Goal: Information Seeking & Learning: Learn about a topic

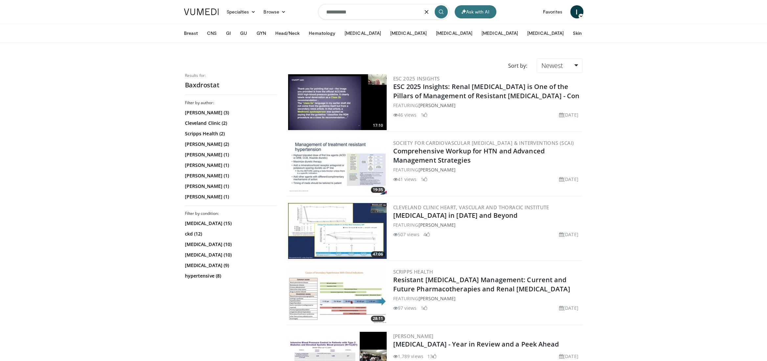
click at [356, 15] on input "**********" at bounding box center [383, 12] width 131 height 16
type input "*****"
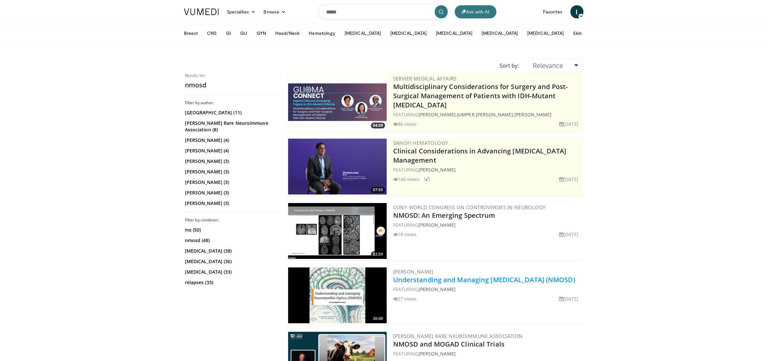
click at [482, 280] on link "Understanding and Managing [MEDICAL_DATA] (NMOSD)" at bounding box center [484, 279] width 182 height 9
click at [569, 63] on link "Relevance" at bounding box center [555, 65] width 54 height 14
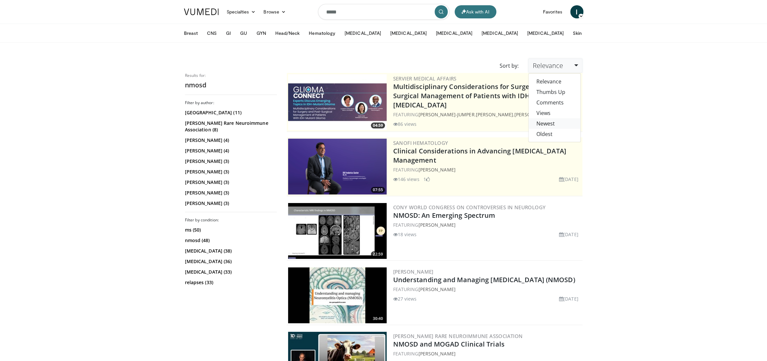
click at [548, 125] on link "Newest" at bounding box center [554, 123] width 52 height 11
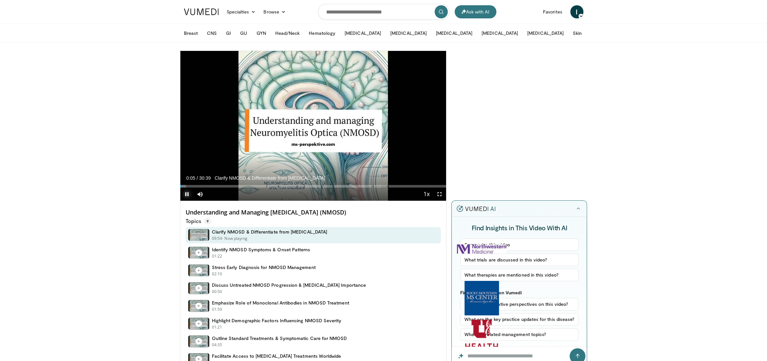
click at [186, 194] on span "Video Player" at bounding box center [186, 194] width 13 height 13
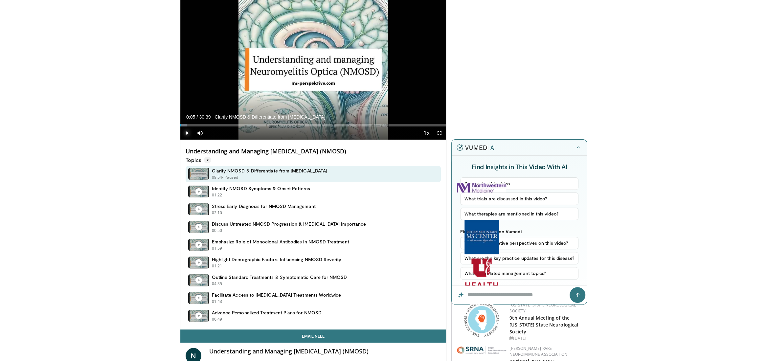
scroll to position [70, 0]
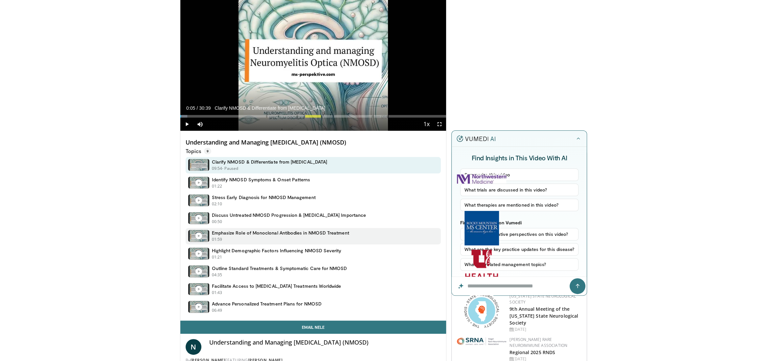
click at [198, 236] on icon at bounding box center [198, 236] width 7 height 7
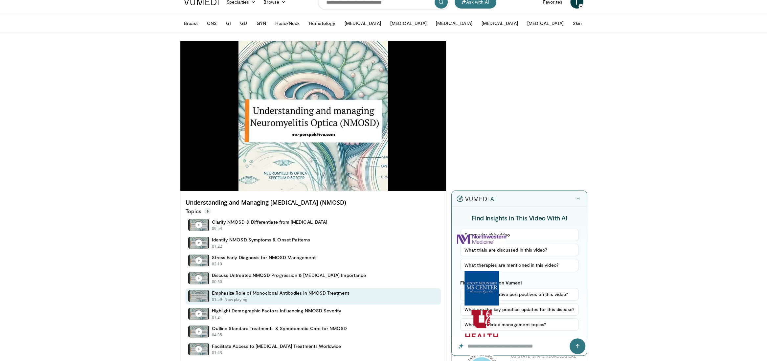
scroll to position [0, 0]
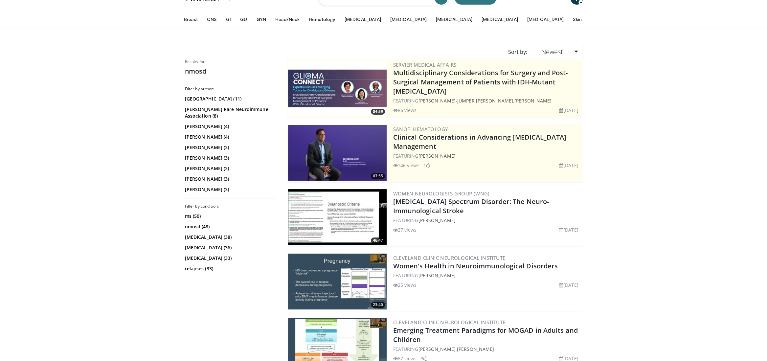
scroll to position [15, 0]
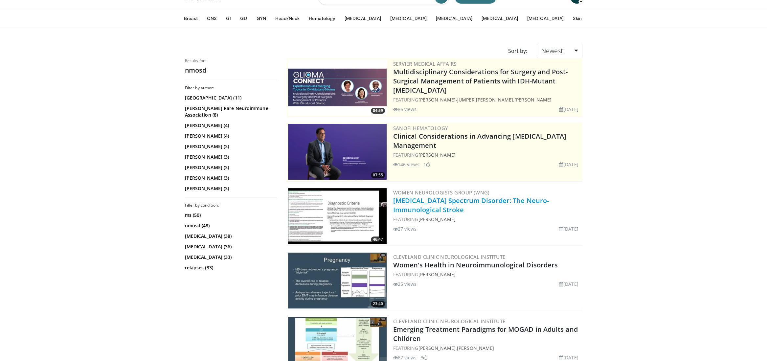
click at [453, 208] on link "Neuromyelitis Optica Spectrum Disorder: The Neuro-Immunological Stroke" at bounding box center [471, 205] width 156 height 18
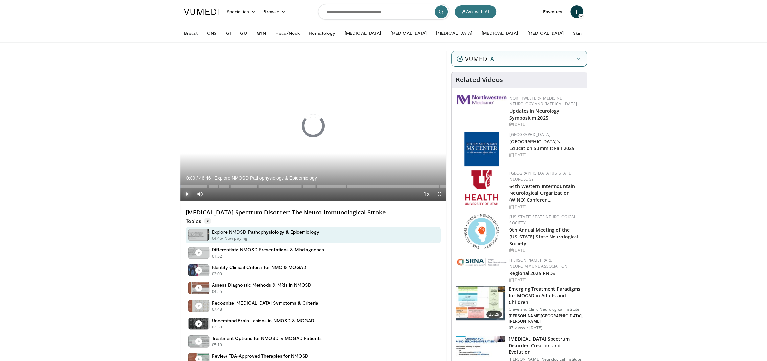
click at [183, 190] on span "Video Player" at bounding box center [186, 194] width 13 height 13
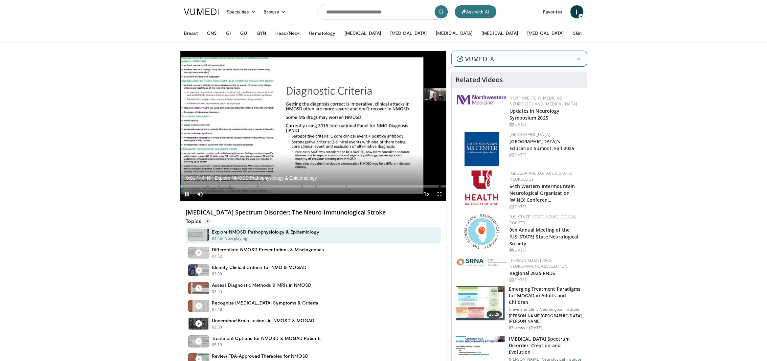
click at [187, 193] on span "Video Player" at bounding box center [186, 194] width 13 height 13
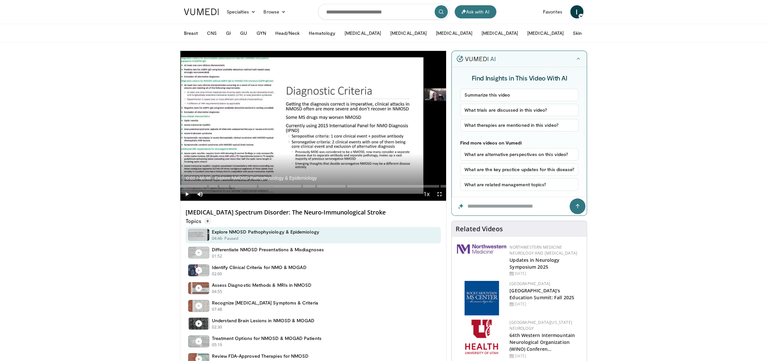
click at [186, 195] on span "Video Player" at bounding box center [186, 194] width 13 height 13
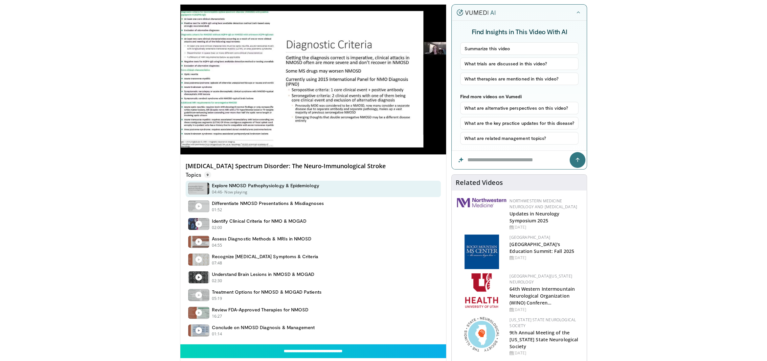
scroll to position [47, 0]
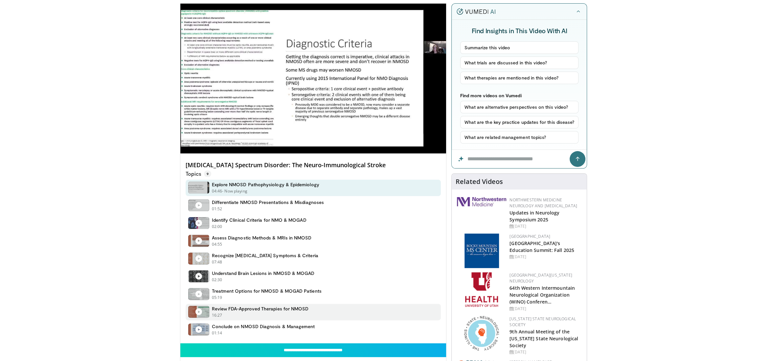
click at [222, 306] on h4 "Review FDA-Approved Therapies for NMOSD" at bounding box center [260, 309] width 97 height 6
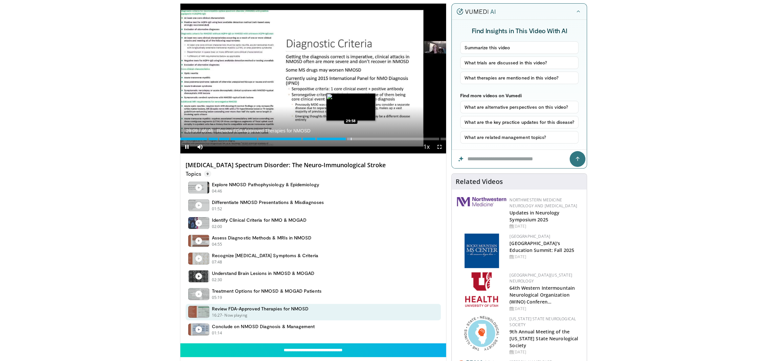
click at [351, 138] on div "Progress Bar" at bounding box center [351, 139] width 1 height 3
click at [356, 138] on div "Progress Bar" at bounding box center [356, 139] width 1 height 3
click at [362, 138] on div "Progress Bar" at bounding box center [362, 139] width 1 height 3
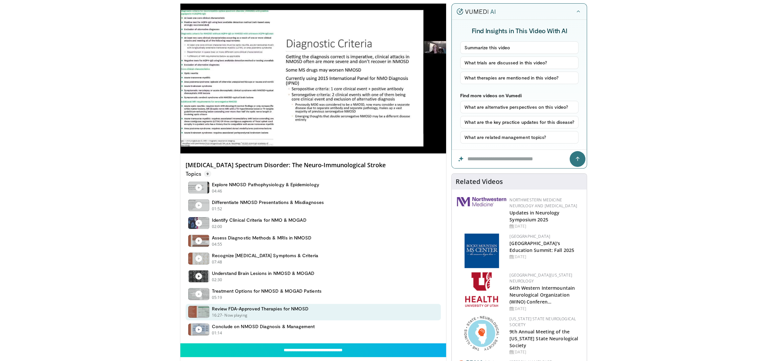
click at [369, 138] on video-js "**********" at bounding box center [313, 79] width 266 height 150
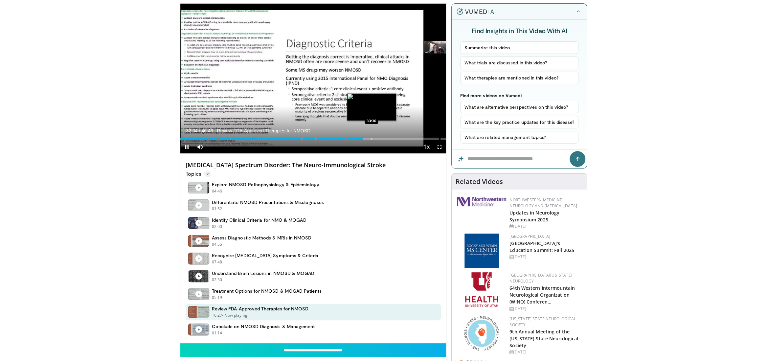
click at [371, 138] on div "Progress Bar" at bounding box center [371, 139] width 1 height 3
click at [379, 138] on div "Progress Bar" at bounding box center [378, 139] width 1 height 3
click at [370, 139] on div "Progress Bar" at bounding box center [370, 139] width 1 height 3
click at [379, 138] on div "Progress Bar" at bounding box center [379, 139] width 1 height 3
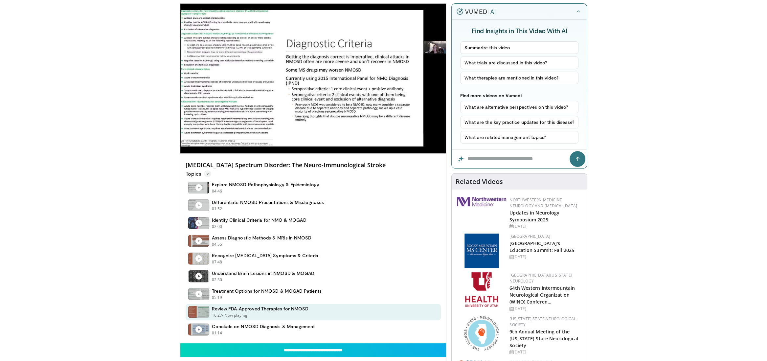
click at [383, 138] on div "10 seconds Tap to unmute" at bounding box center [313, 79] width 266 height 150
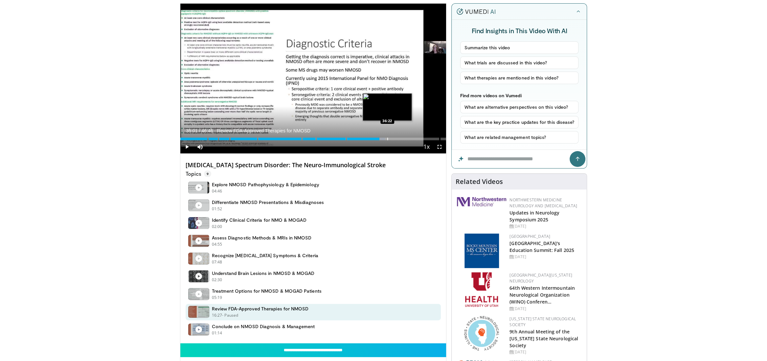
click at [387, 138] on div "Progress Bar" at bounding box center [387, 139] width 1 height 3
click at [391, 137] on div "Loaded : 80.17% 36:22 37:04" at bounding box center [313, 137] width 266 height 6
click at [395, 137] on div "Loaded : 80.88% 37:04 37:52" at bounding box center [313, 137] width 266 height 6
click at [400, 138] on div "Progress Bar" at bounding box center [400, 139] width 1 height 3
click at [403, 138] on div "Progress Bar" at bounding box center [403, 139] width 1 height 3
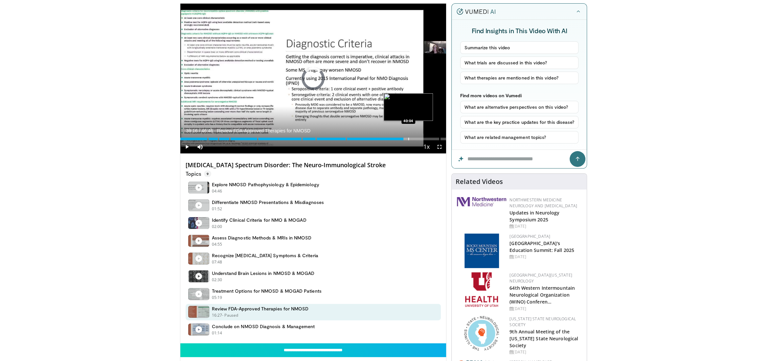
click at [408, 138] on div "Progress Bar" at bounding box center [408, 139] width 1 height 3
click at [412, 138] on div "Progress Bar" at bounding box center [412, 139] width 1 height 3
click at [414, 137] on div "Loaded : 89.43% 40:46 41:10" at bounding box center [313, 137] width 266 height 6
click at [418, 137] on div "Loaded : 90.13% 41:13 41:48" at bounding box center [313, 137] width 266 height 6
click at [421, 138] on div "Progress Bar" at bounding box center [421, 139] width 1 height 3
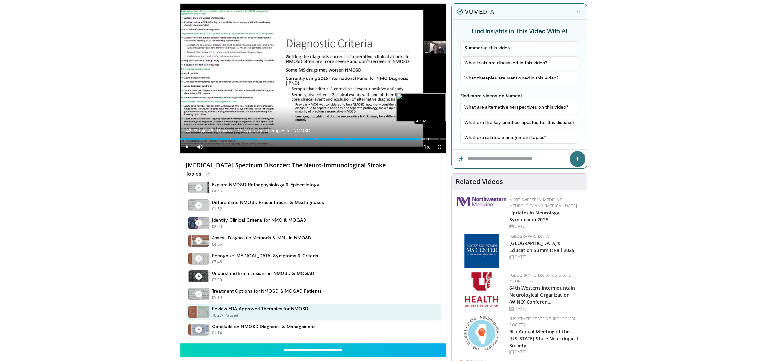
click at [428, 138] on div "Progress Bar" at bounding box center [428, 139] width 1 height 3
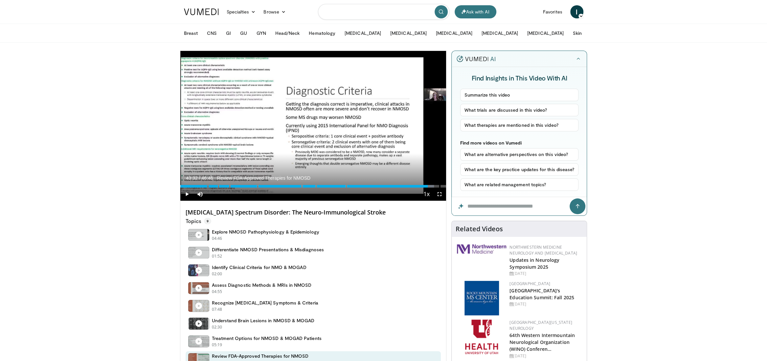
click at [371, 15] on input "Search topics, interventions" at bounding box center [383, 12] width 131 height 16
type input "**********"
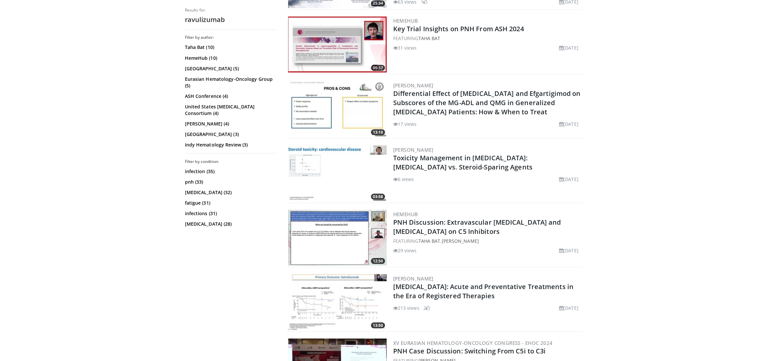
scroll to position [1128, 0]
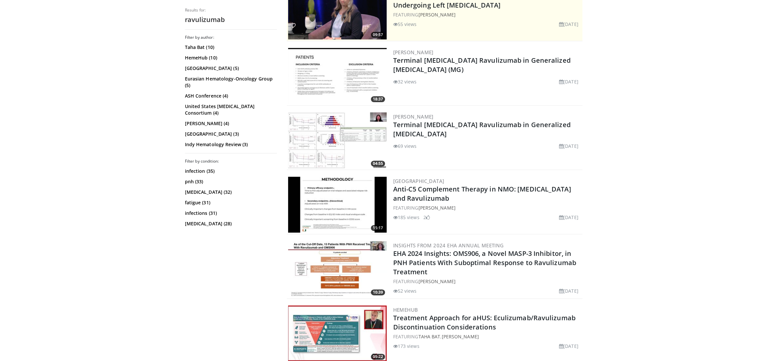
scroll to position [0, 0]
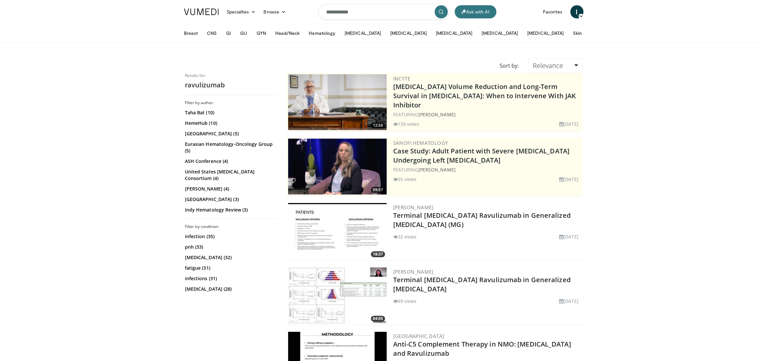
click at [363, 15] on input "**********" at bounding box center [383, 12] width 131 height 16
type input "*****"
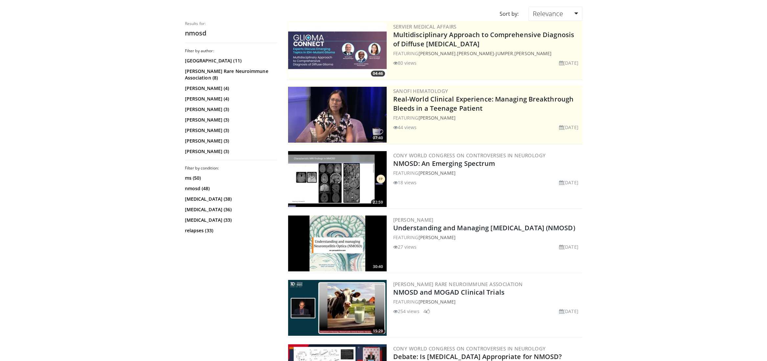
scroll to position [64, 0]
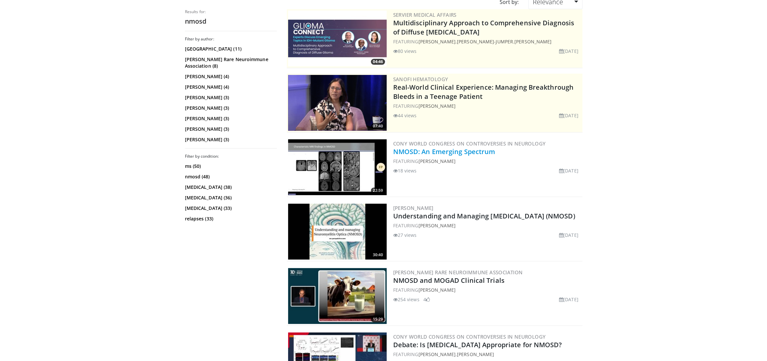
click at [471, 153] on link "NMOSD: An Emerging Spectrum" at bounding box center [444, 151] width 102 height 9
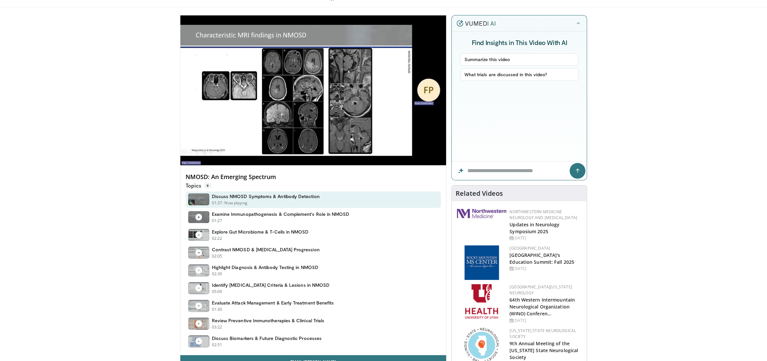
scroll to position [44, 0]
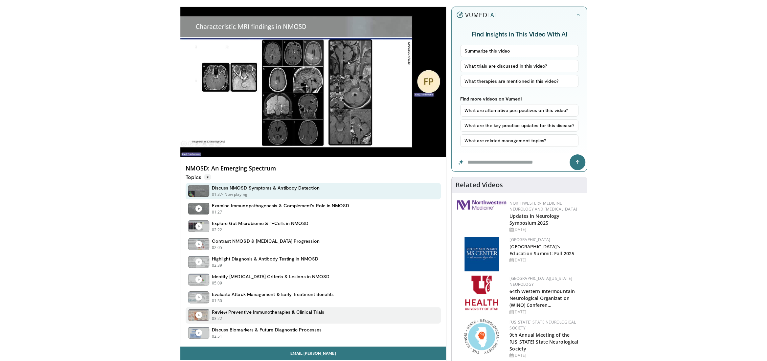
click at [241, 309] on h4 "Review Preventive Immunotherapies & Clinical Trials" at bounding box center [268, 312] width 113 height 6
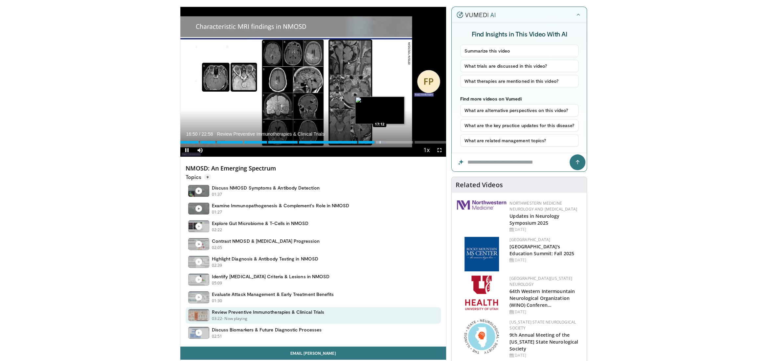
click at [380, 141] on div "Progress Bar" at bounding box center [380, 142] width 1 height 3
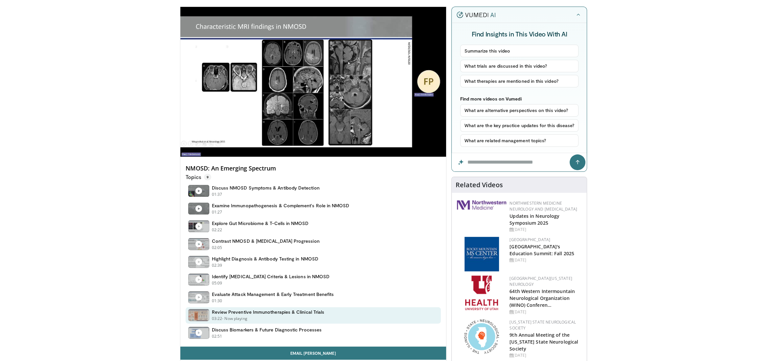
click at [384, 141] on div "10 seconds Tap to unmute" at bounding box center [313, 82] width 266 height 150
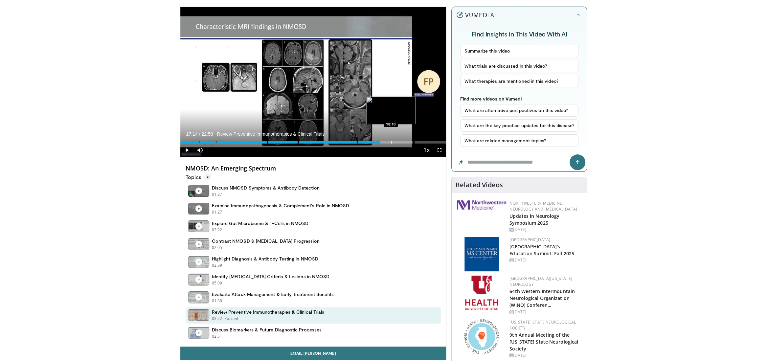
click at [391, 140] on div "Loaded : 79.70% 17:14 18:10" at bounding box center [313, 140] width 266 height 6
click at [396, 140] on div "Loaded : 84.05% 18:12 18:39" at bounding box center [313, 140] width 266 height 6
click at [392, 140] on div "Loaded : 84.77% 18:39 18:18" at bounding box center [313, 140] width 266 height 6
click at [398, 140] on div "Loaded : 85.63% 18:18 18:47" at bounding box center [313, 140] width 266 height 6
click at [401, 140] on div "Loaded : 86.22% 18:47 19:04" at bounding box center [313, 140] width 266 height 6
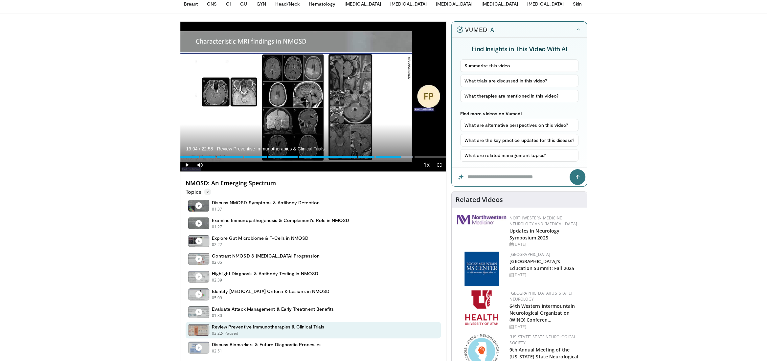
scroll to position [0, 0]
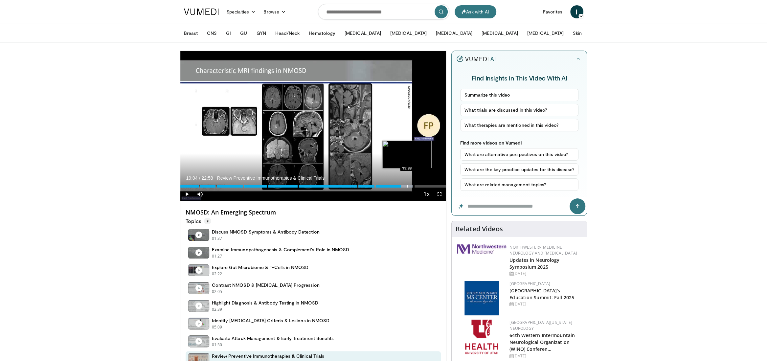
click at [407, 184] on div "Loaded : 87.67% 19:04 19:33" at bounding box center [313, 184] width 266 height 6
click at [403, 185] on div "Progress Bar" at bounding box center [403, 186] width 1 height 3
click at [350, 15] on input "Search topics, interventions" at bounding box center [383, 12] width 131 height 16
paste input "**********"
type input "**********"
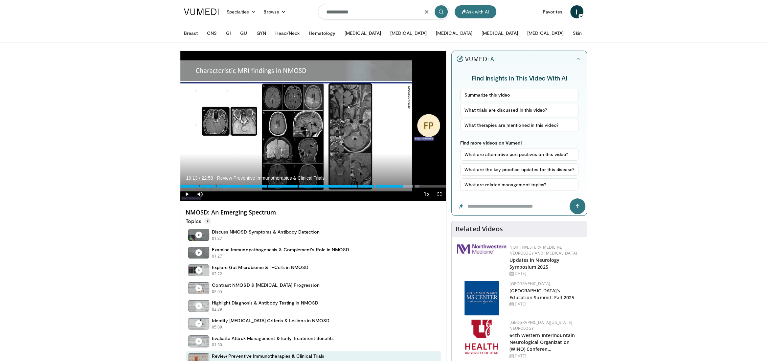
click at [441, 9] on icon "submit" at bounding box center [440, 11] width 5 height 5
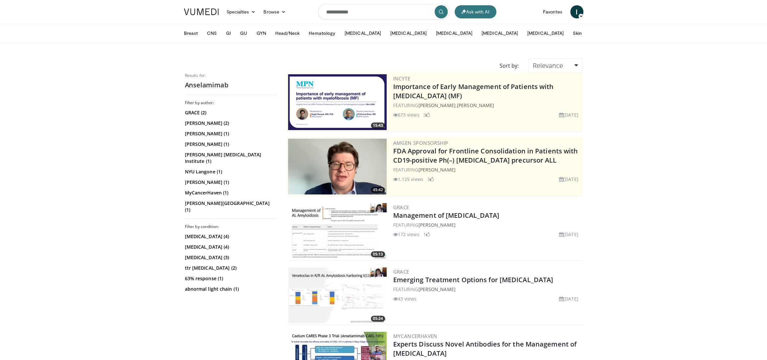
click at [364, 13] on input "**********" at bounding box center [383, 12] width 131 height 16
type input "********"
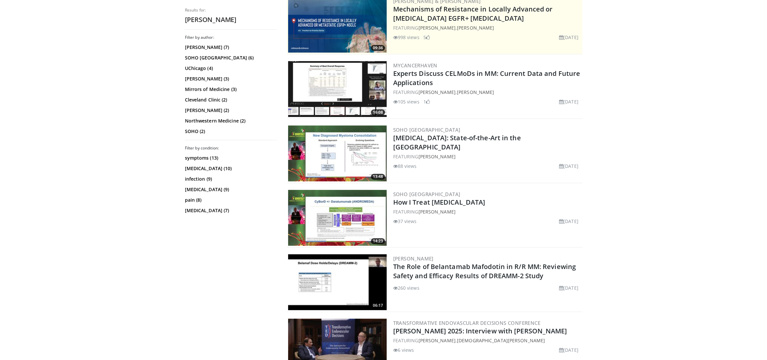
scroll to position [146, 0]
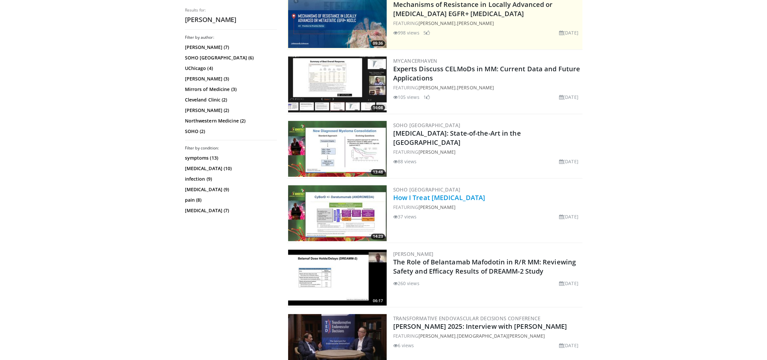
click at [459, 199] on link "How I Treat [MEDICAL_DATA]" at bounding box center [439, 197] width 92 height 9
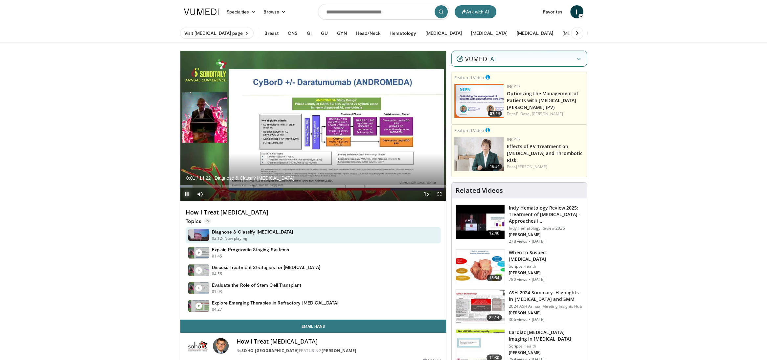
click at [186, 194] on span "Video Player" at bounding box center [186, 194] width 13 height 13
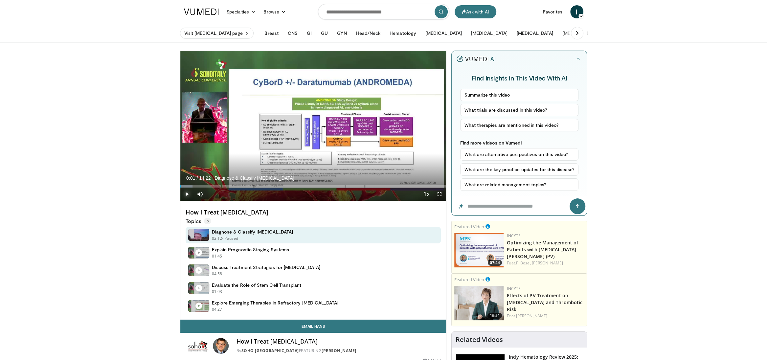
click at [185, 192] on span "Video Player" at bounding box center [186, 194] width 13 height 13
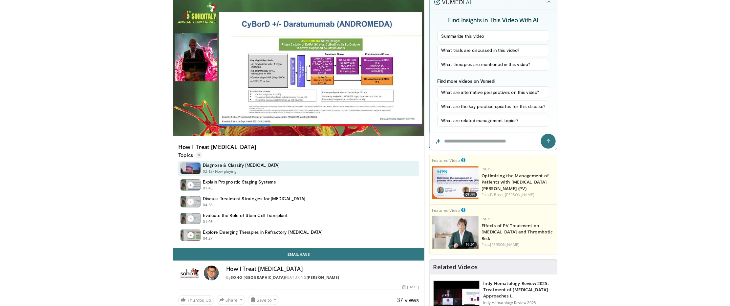
scroll to position [56, 0]
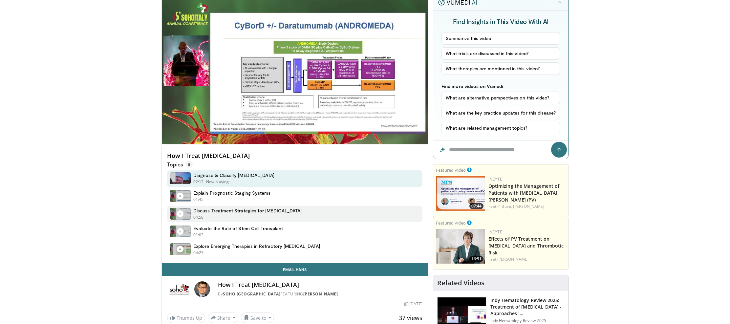
click at [217, 213] on h4 "Discuss Treatment Strategies for [MEDICAL_DATA]" at bounding box center [247, 211] width 108 height 6
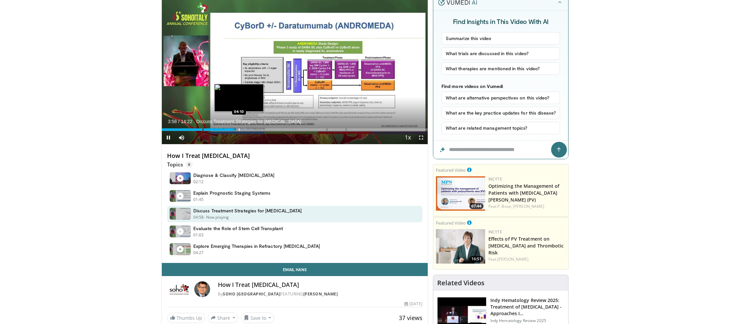
click at [239, 130] on div "Progress Bar" at bounding box center [239, 129] width 1 height 3
click at [243, 130] on div "Progress Bar" at bounding box center [243, 129] width 1 height 3
click at [248, 130] on div "Progress Bar" at bounding box center [248, 129] width 1 height 3
click at [255, 129] on div "Progress Bar" at bounding box center [255, 129] width 1 height 3
click at [259, 129] on div "Progress Bar" at bounding box center [259, 129] width 1 height 3
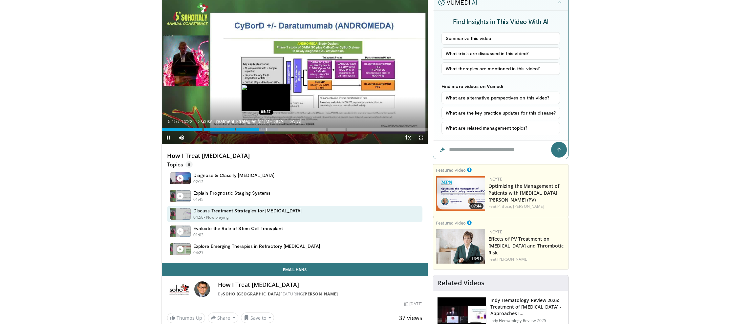
click at [266, 129] on div "Progress Bar" at bounding box center [266, 129] width 1 height 3
click at [271, 129] on div "Progress Bar" at bounding box center [270, 129] width 1 height 3
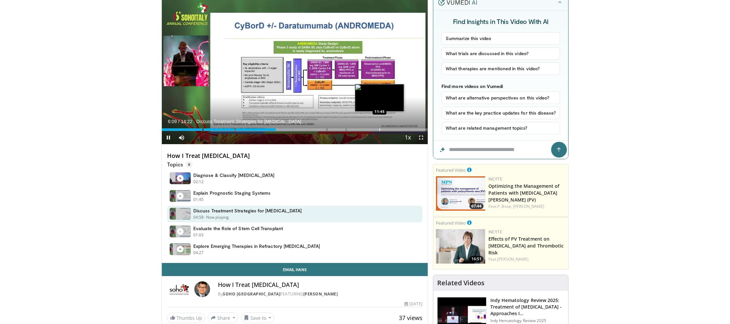
click at [380, 128] on div "Progress Bar" at bounding box center [380, 129] width 1 height 3
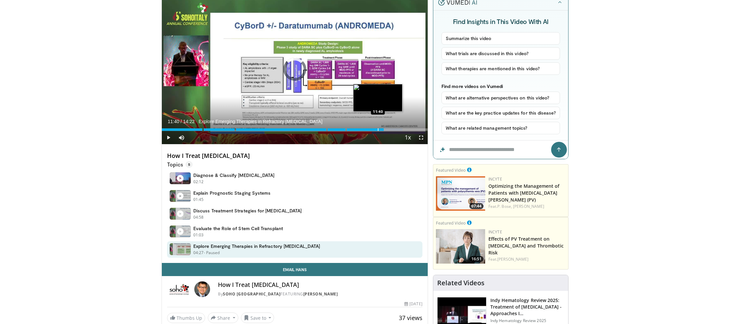
click at [378, 129] on div "Progress Bar" at bounding box center [378, 129] width 1 height 3
click at [374, 129] on div "Progress Bar" at bounding box center [374, 129] width 1 height 3
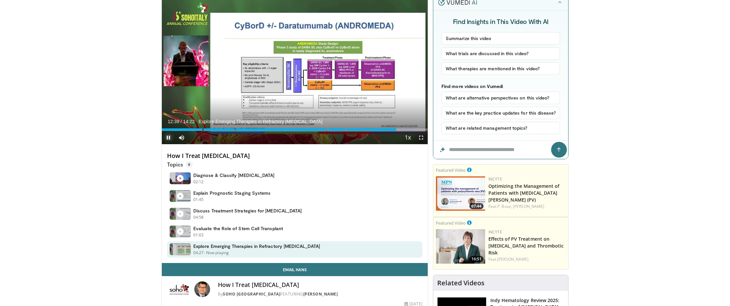
click at [170, 138] on span "Video Player" at bounding box center [168, 137] width 13 height 13
click at [168, 136] on span "Video Player" at bounding box center [168, 137] width 13 height 13
click at [168, 138] on span "Video Player" at bounding box center [168, 137] width 13 height 13
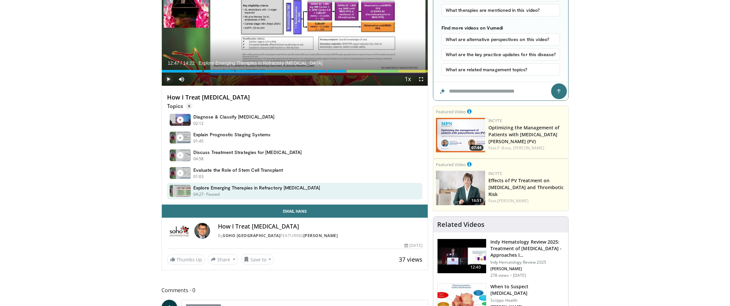
scroll to position [134, 0]
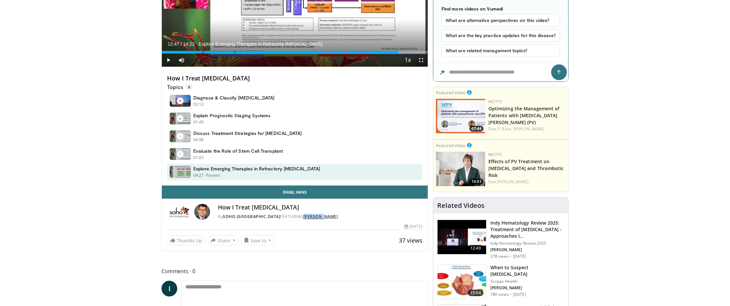
drag, startPoint x: 303, startPoint y: 217, endPoint x: 274, endPoint y: 218, distance: 29.2
click at [274, 218] on div "By SOHO Italy FEATURING Hans Lee" at bounding box center [320, 217] width 205 height 6
copy link "[PERSON_NAME]"
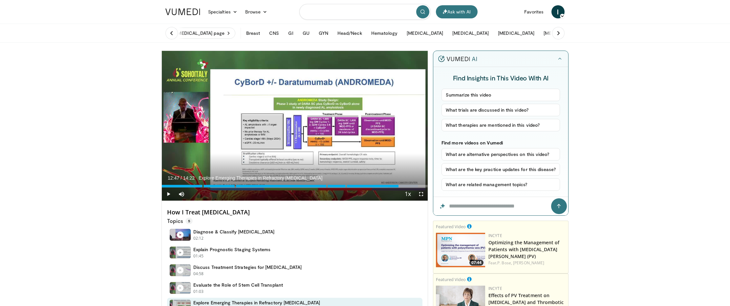
click at [343, 17] on input "Search topics, interventions" at bounding box center [365, 12] width 131 height 16
paste input "**********"
type input "**********"
click at [424, 13] on icon "submit" at bounding box center [422, 11] width 5 height 5
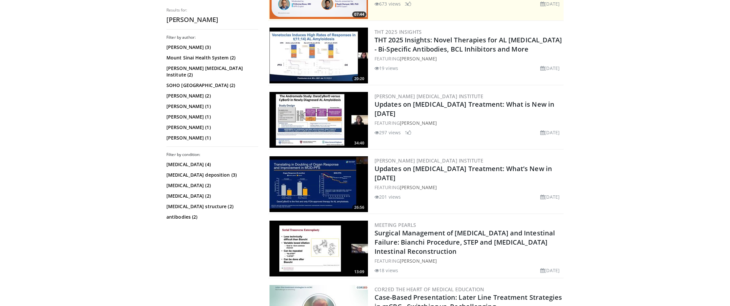
scroll to position [178, 0]
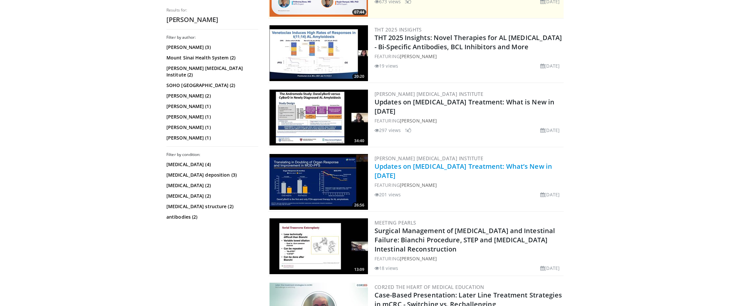
click at [457, 168] on link "Updates on [MEDICAL_DATA] Treatment: What’s New in [DATE]" at bounding box center [464, 171] width 178 height 18
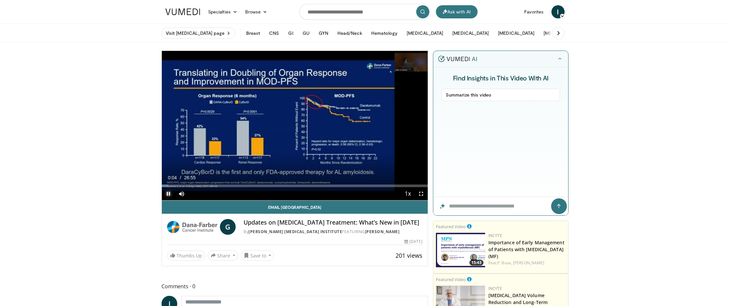
drag, startPoint x: 169, startPoint y: 191, endPoint x: 219, endPoint y: 294, distance: 114.7
click at [169, 191] on span "Video Player" at bounding box center [168, 193] width 13 height 13
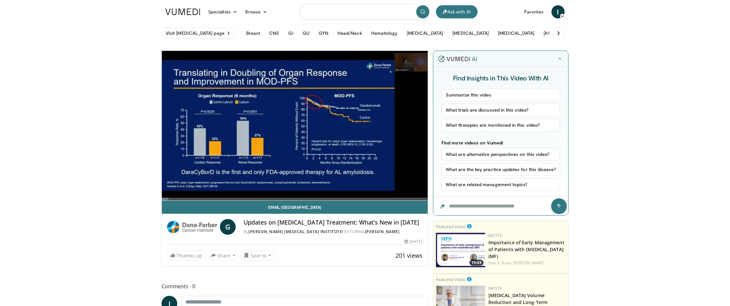
click at [316, 14] on input "Search topics, interventions" at bounding box center [365, 12] width 131 height 16
paste input "********"
type input "********"
click at [422, 13] on icon "submit" at bounding box center [422, 11] width 5 height 5
